Goal: Information Seeking & Learning: Compare options

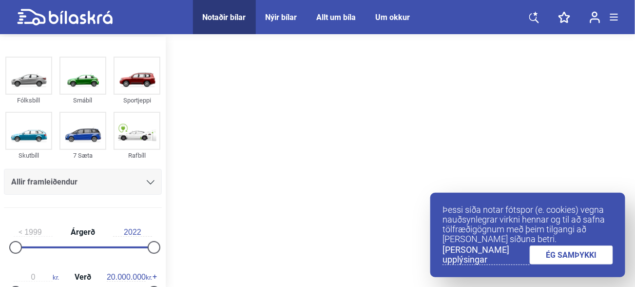
click at [587, 254] on link "ÉG SAMÞYKKI" at bounding box center [572, 254] width 84 height 19
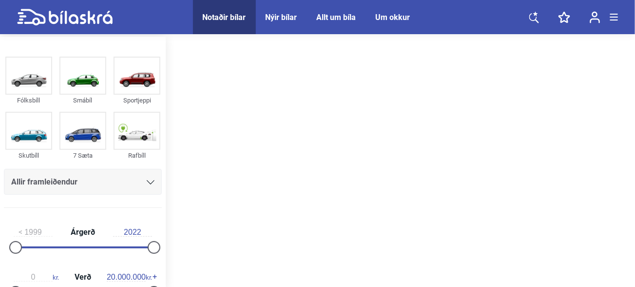
click at [232, 20] on div "Notaðir bílar" at bounding box center [224, 17] width 43 height 9
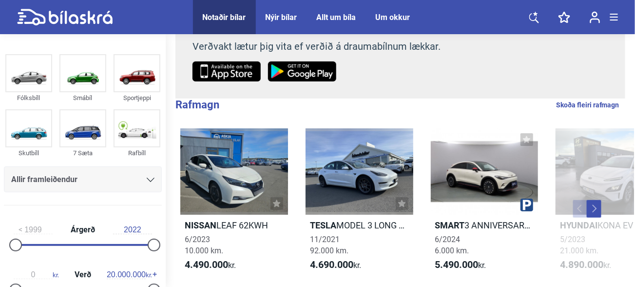
scroll to position [149, 0]
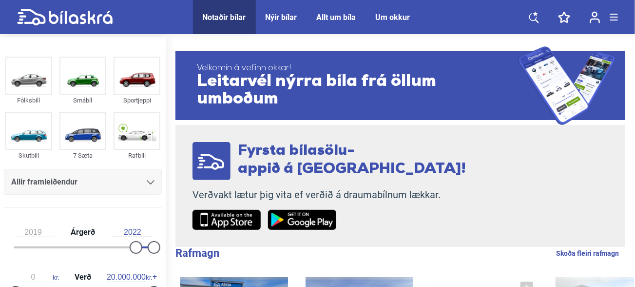
click at [79, 26] on link at bounding box center [65, 17] width 96 height 34
type input "1999"
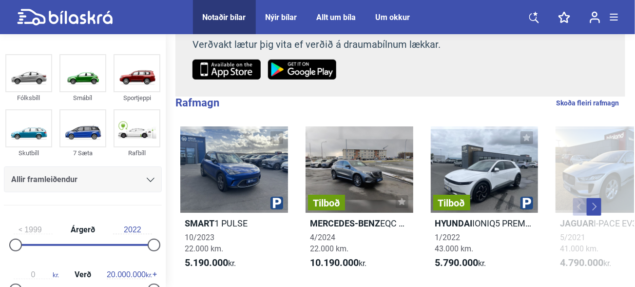
scroll to position [151, 0]
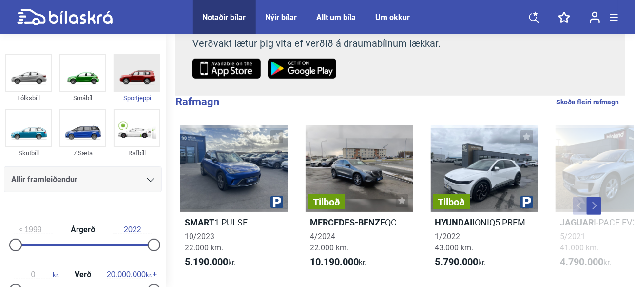
click at [149, 75] on img at bounding box center [137, 73] width 45 height 36
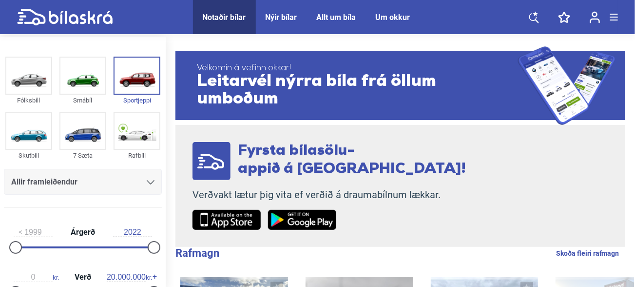
click at [132, 235] on input "2022" at bounding box center [132, 232] width 39 height 9
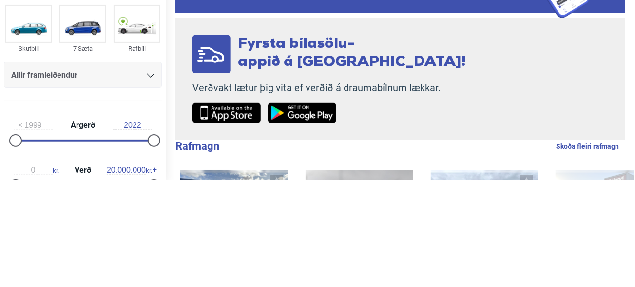
scroll to position [7, 0]
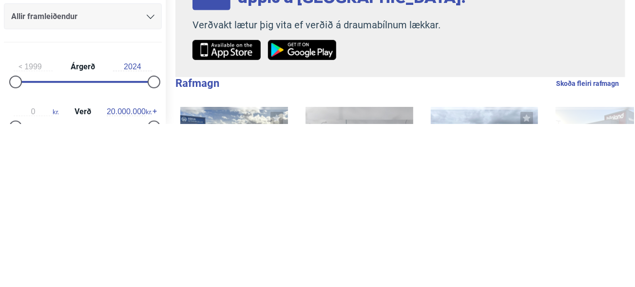
click at [532, 195] on div "Fyrsta bílasölu- appið á Íslandi! Verðvakt lætur þig vita ef verðið á draumabíl…" at bounding box center [401, 179] width 450 height 122
type input "2022"
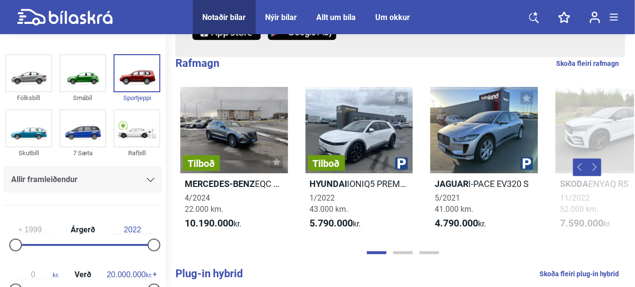
scroll to position [0, 136]
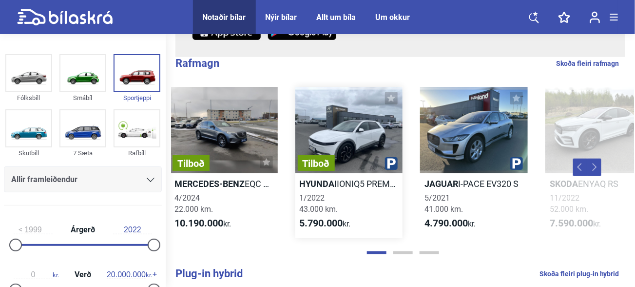
click at [351, 136] on div "Tilboð" at bounding box center [349, 130] width 108 height 86
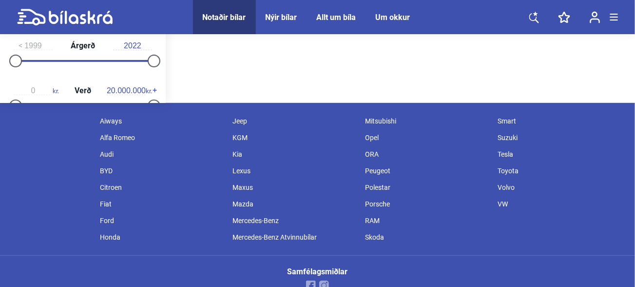
scroll to position [190, 0]
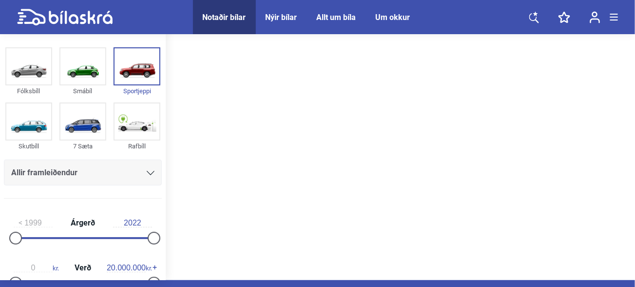
scroll to position [7, 0]
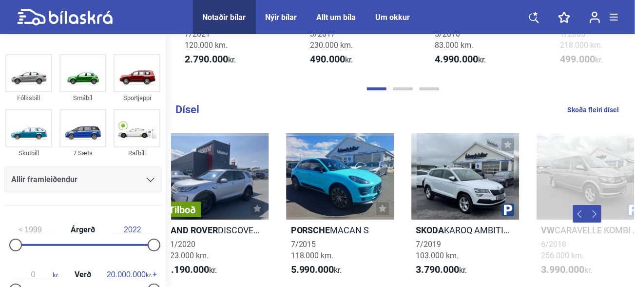
scroll to position [0, 788]
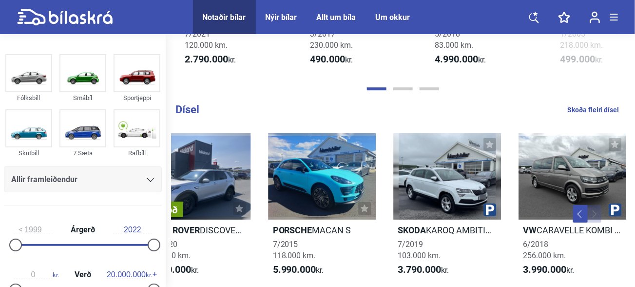
click at [45, 173] on span "Allir framleiðendur" at bounding box center [44, 180] width 66 height 14
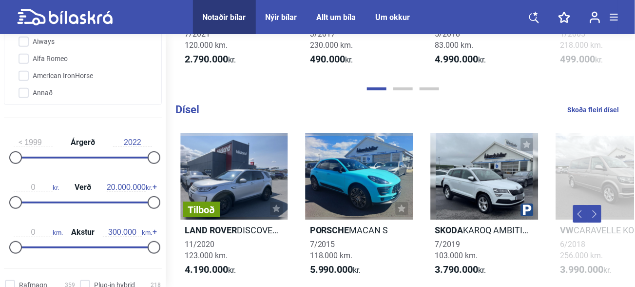
scroll to position [162, 0]
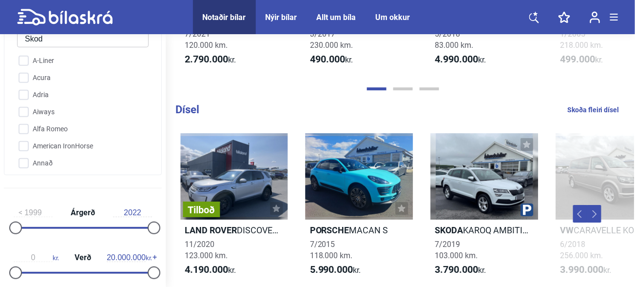
type input "Skoda"
checkbox input "true"
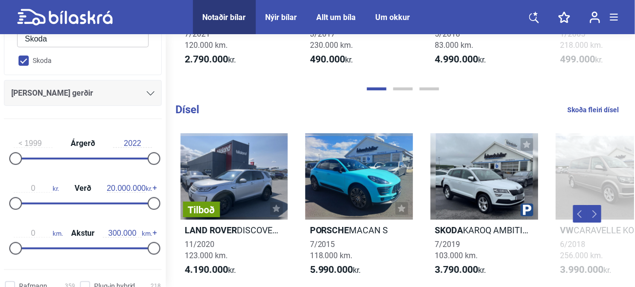
scroll to position [843, 0]
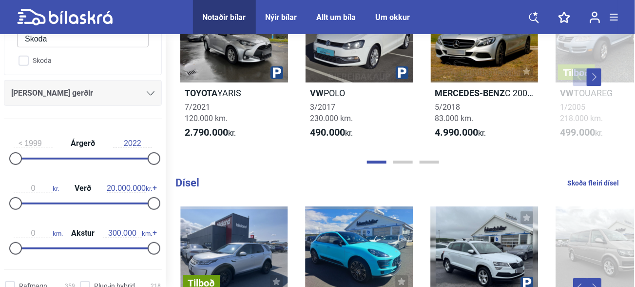
checkbox input "false"
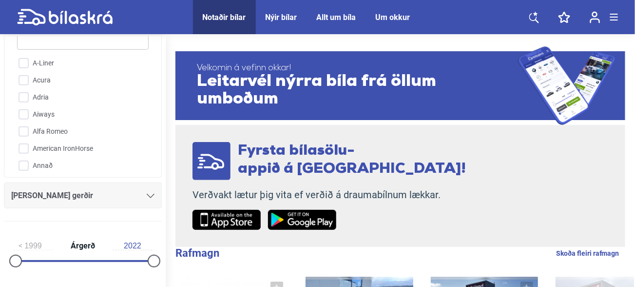
scroll to position [0, 751]
